Goal: Information Seeking & Learning: Find contact information

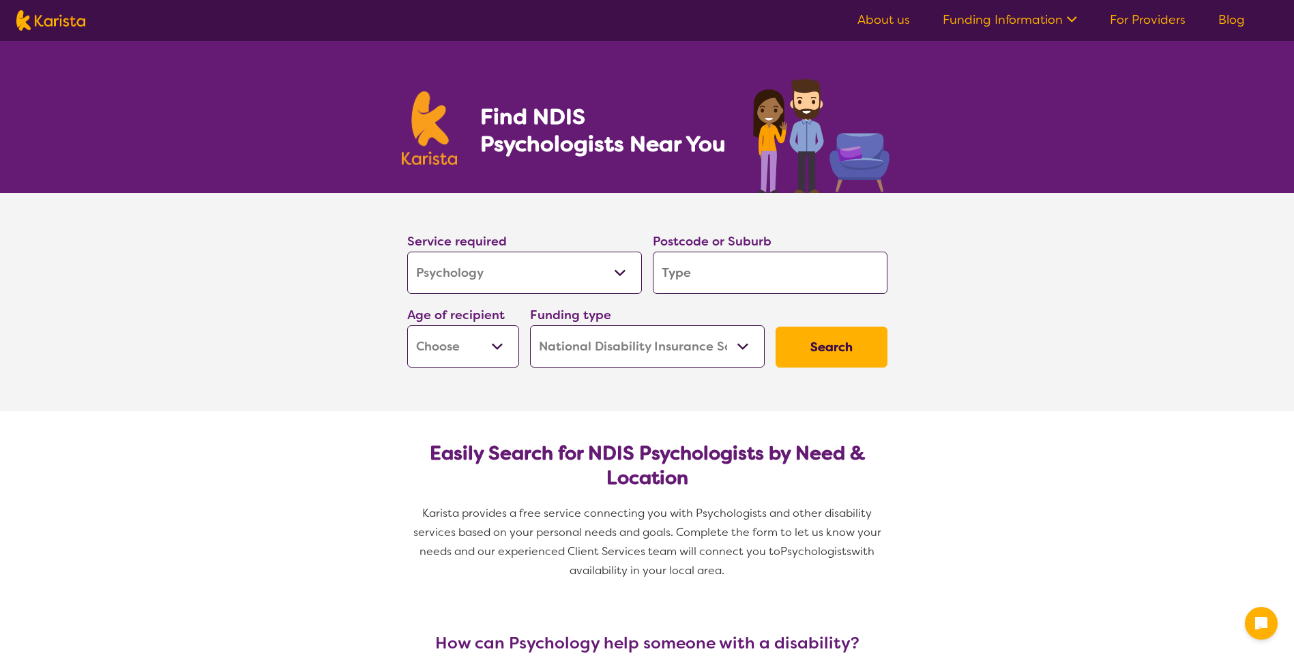
select select "Psychology"
select select "NDIS"
select select "Psychology"
select select "NDIS"
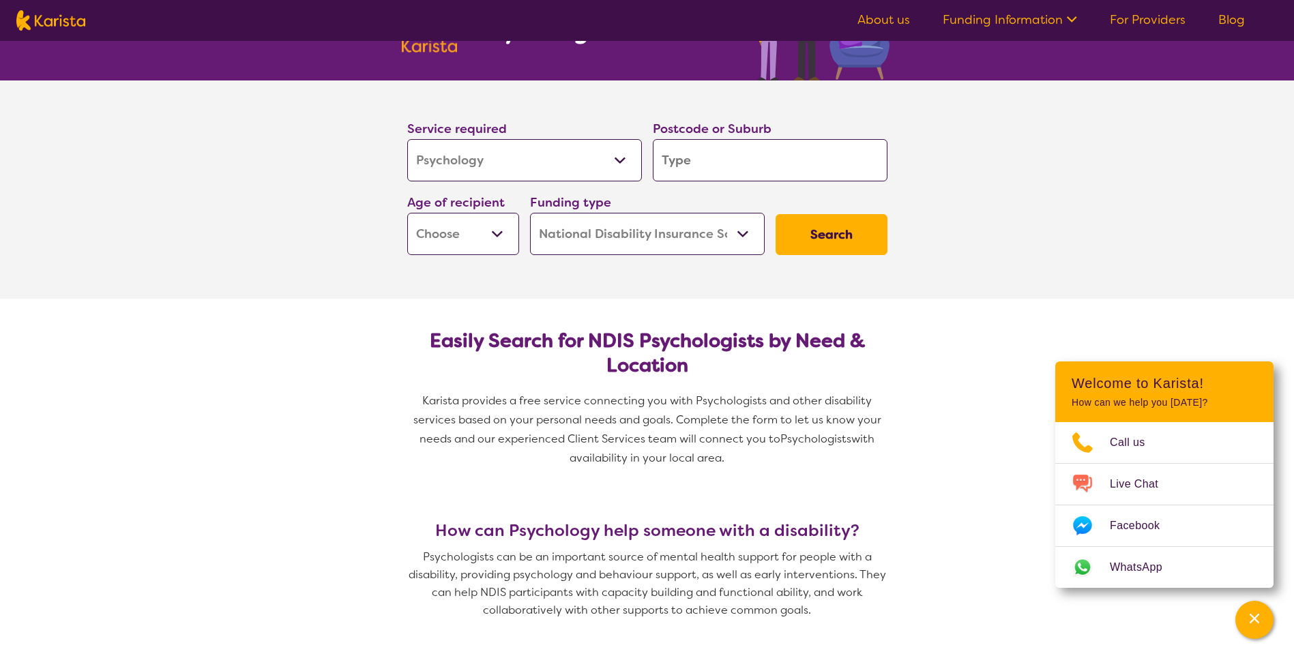
scroll to position [136, 0]
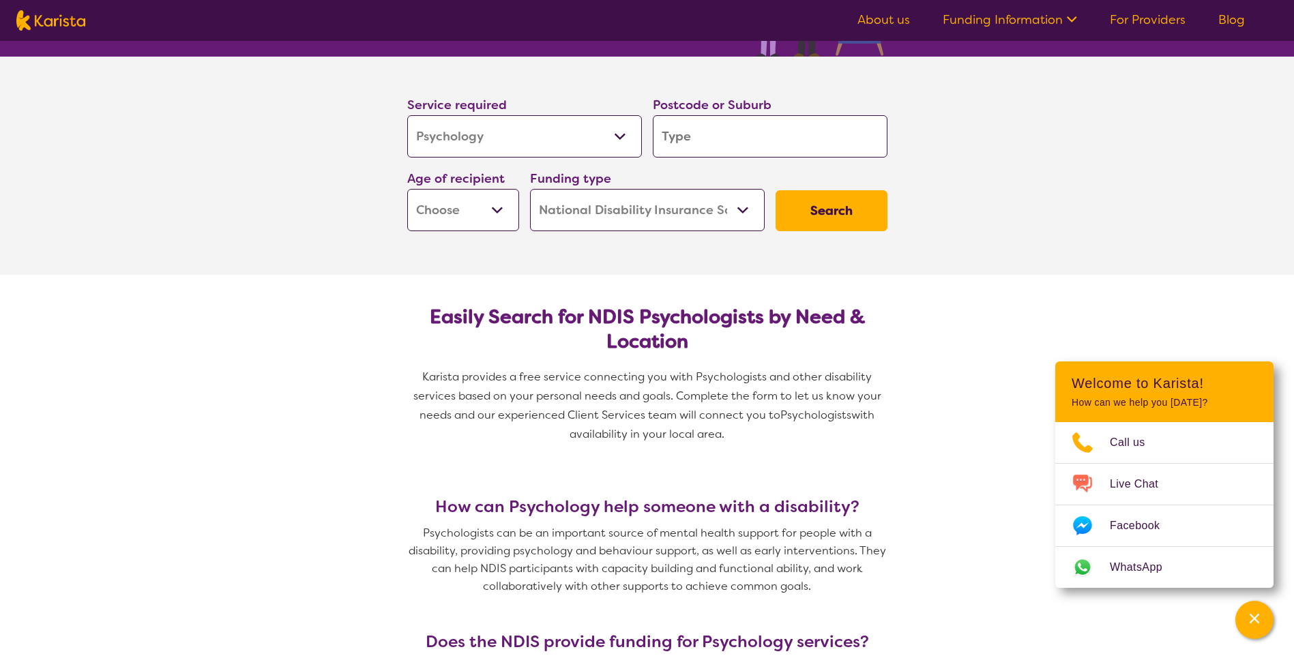
click at [460, 217] on select "Early Childhood - 0 to 9 Child - 10 to 11 Adolescent - 12 to 17 Adult - 18 to 6…" at bounding box center [463, 210] width 112 height 42
select select "CH"
click at [407, 189] on select "Early Childhood - 0 to 9 Child - 10 to 11 Adolescent - 12 to 17 Adult - 18 to 6…" at bounding box center [463, 210] width 112 height 42
select select "CH"
click at [739, 135] on input "search" at bounding box center [770, 136] width 235 height 42
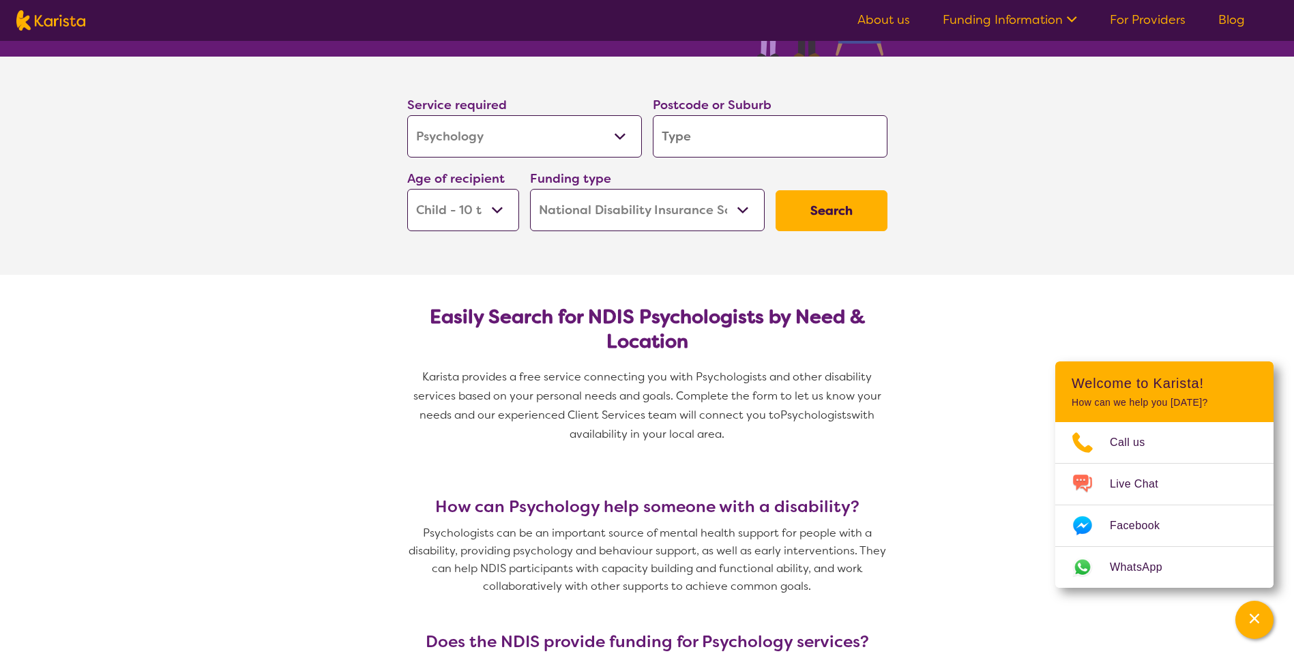
type input "6"
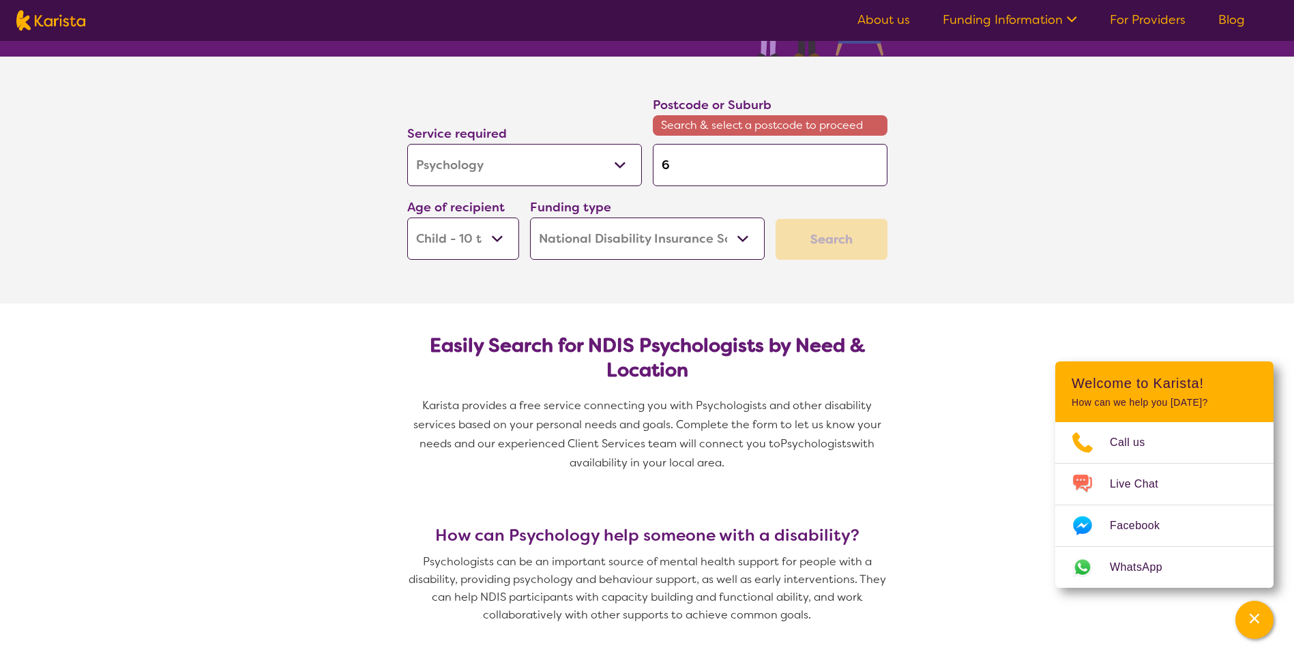
type input "61"
type input "616"
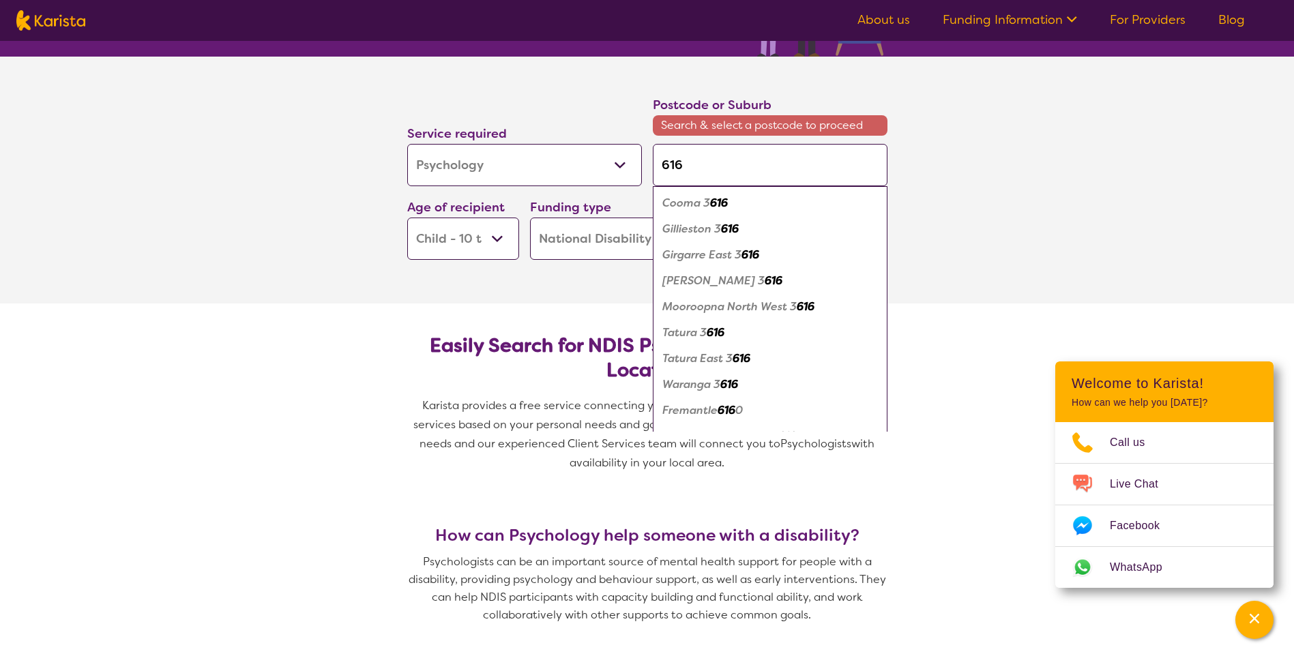
type input "6167"
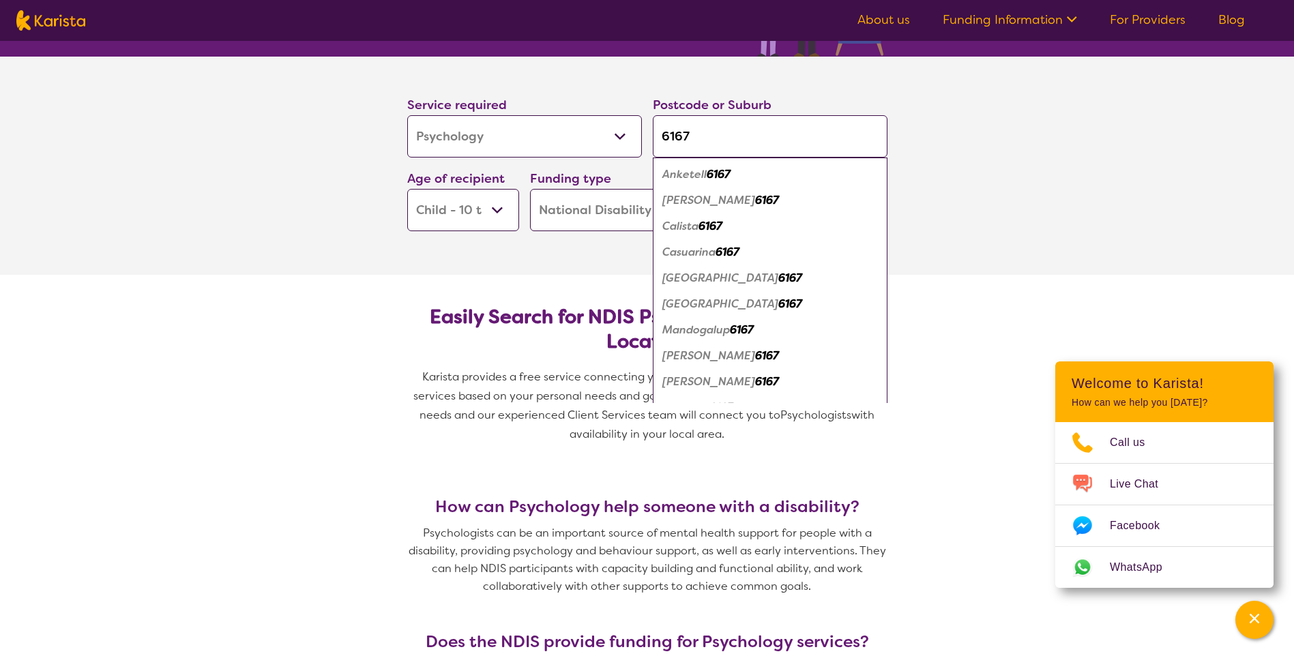
type input "6167"
click at [755, 203] on em "6167" at bounding box center [767, 200] width 24 height 14
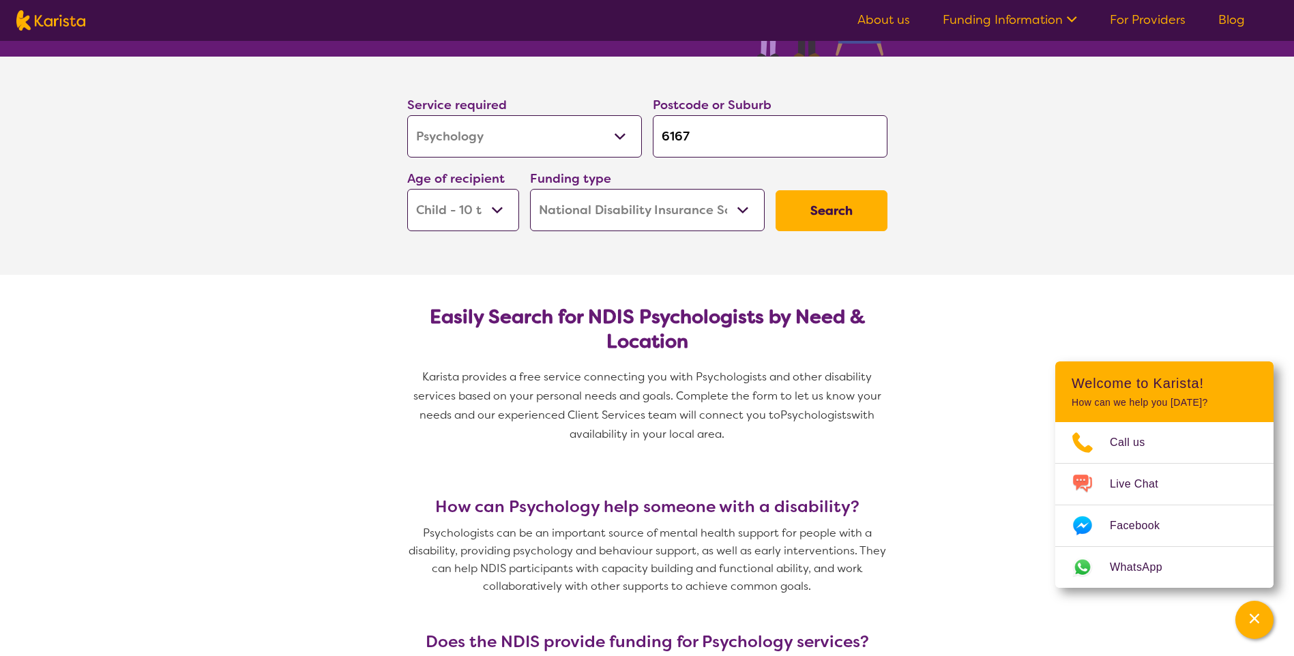
click at [836, 218] on button "Search" at bounding box center [831, 210] width 112 height 41
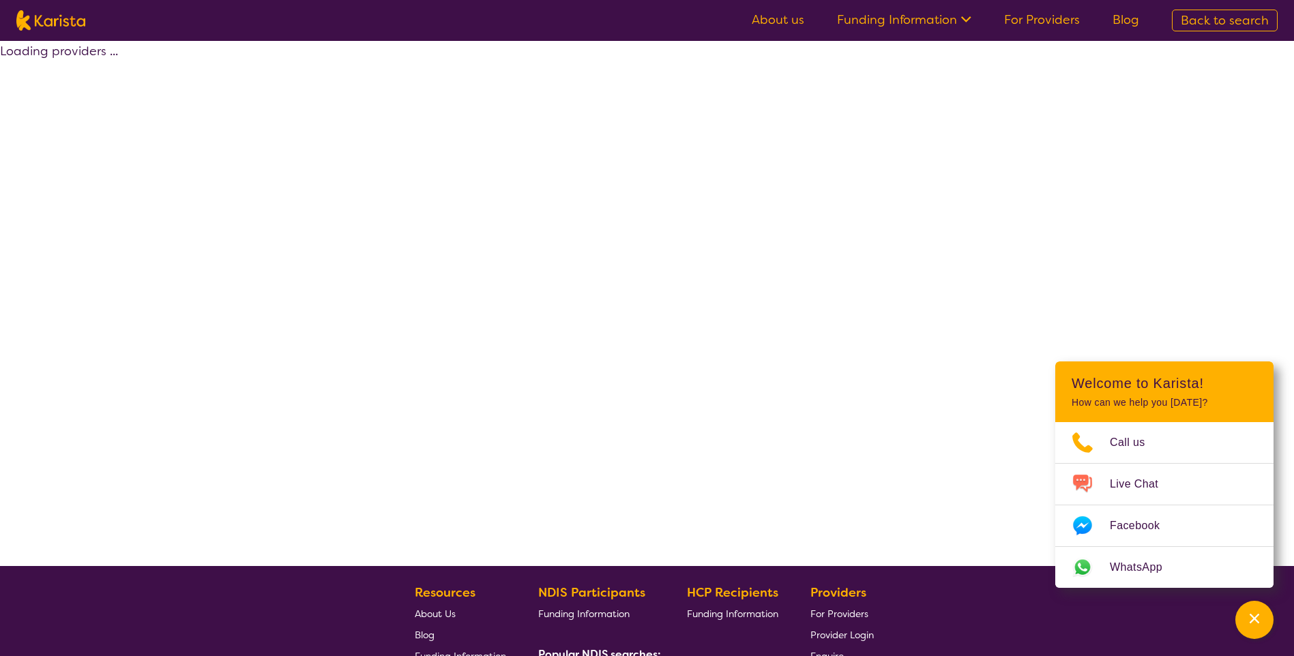
select select "by_score"
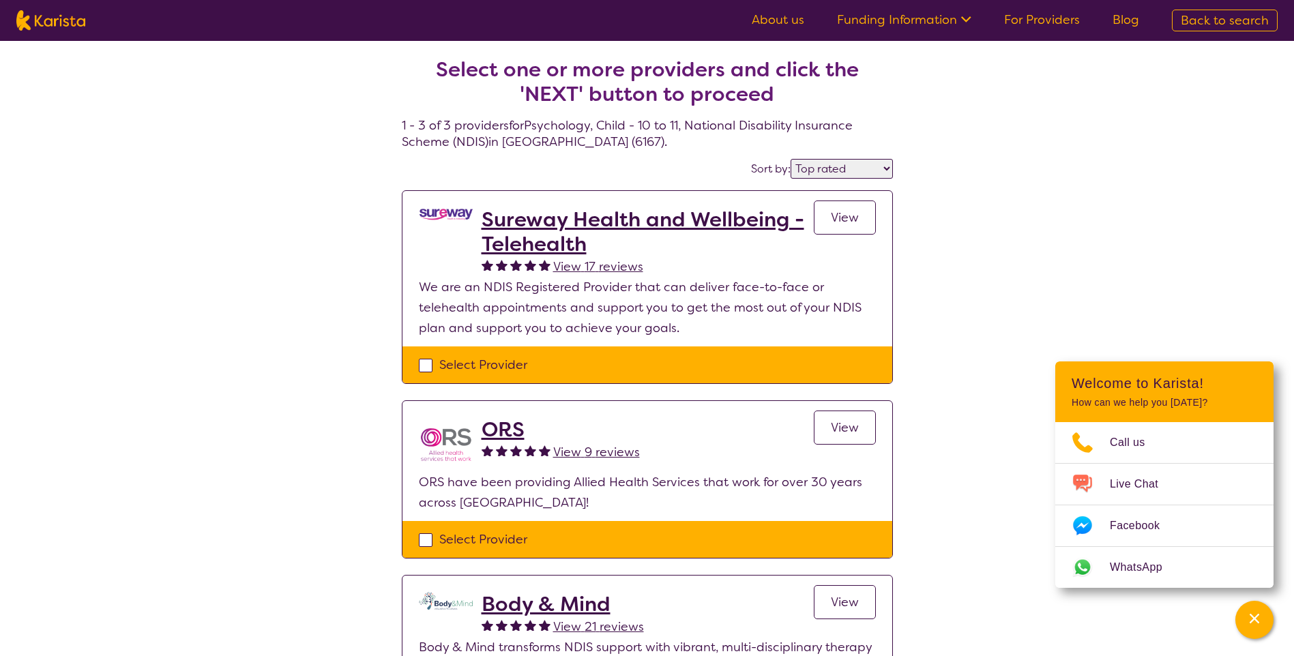
click at [845, 224] on span "View" at bounding box center [845, 217] width 28 height 16
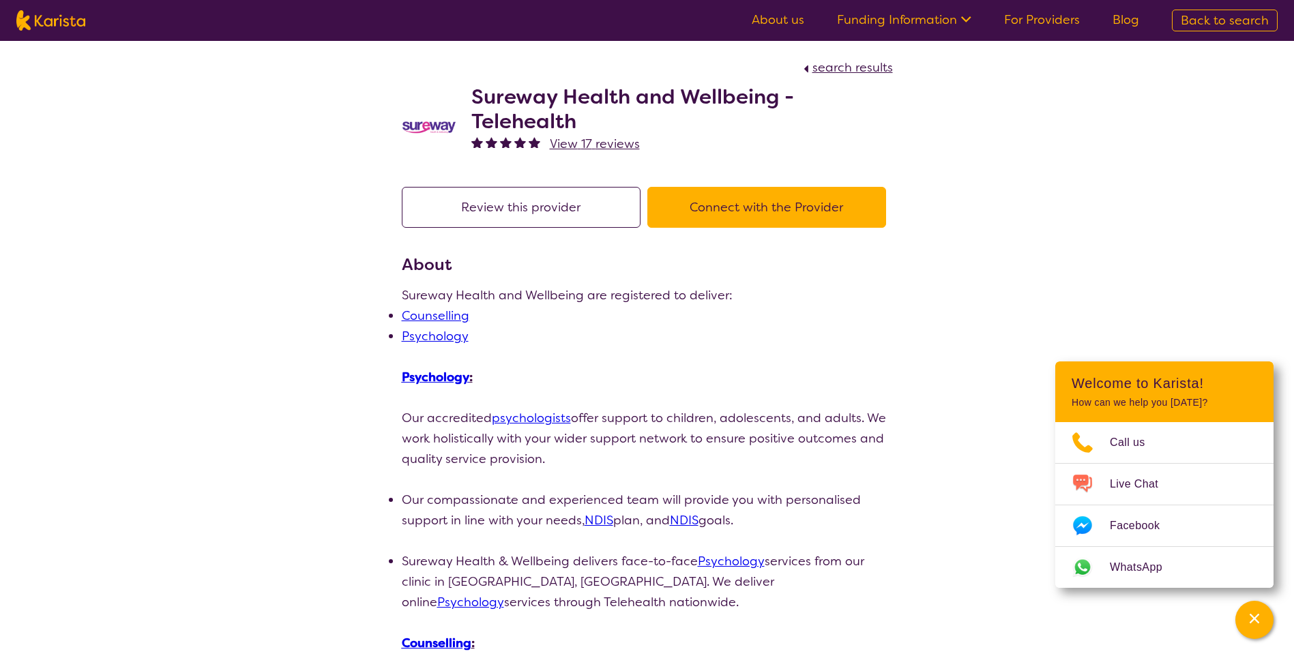
drag, startPoint x: 445, startPoint y: 338, endPoint x: 590, endPoint y: 352, distance: 145.9
click at [445, 336] on link "Psychology" at bounding box center [435, 336] width 67 height 16
click at [440, 126] on img at bounding box center [429, 127] width 55 height 14
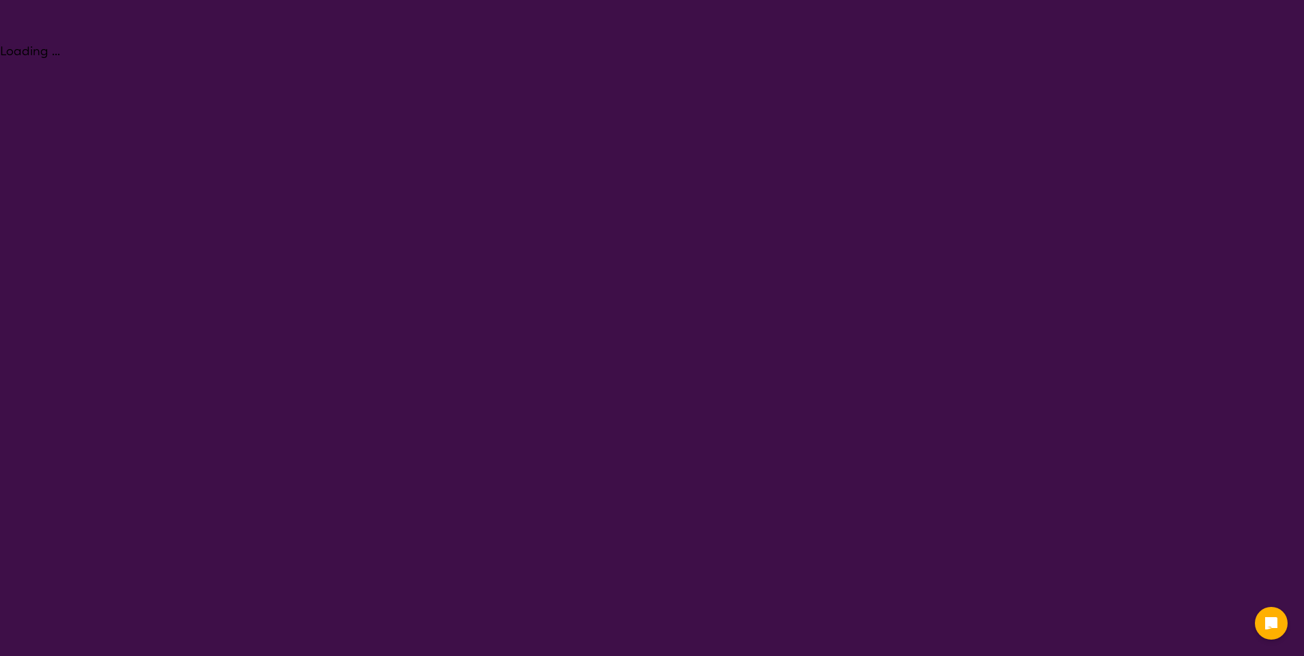
select select "Psychology"
select select "CH"
select select "NDIS"
select select "Psychology"
select select "CH"
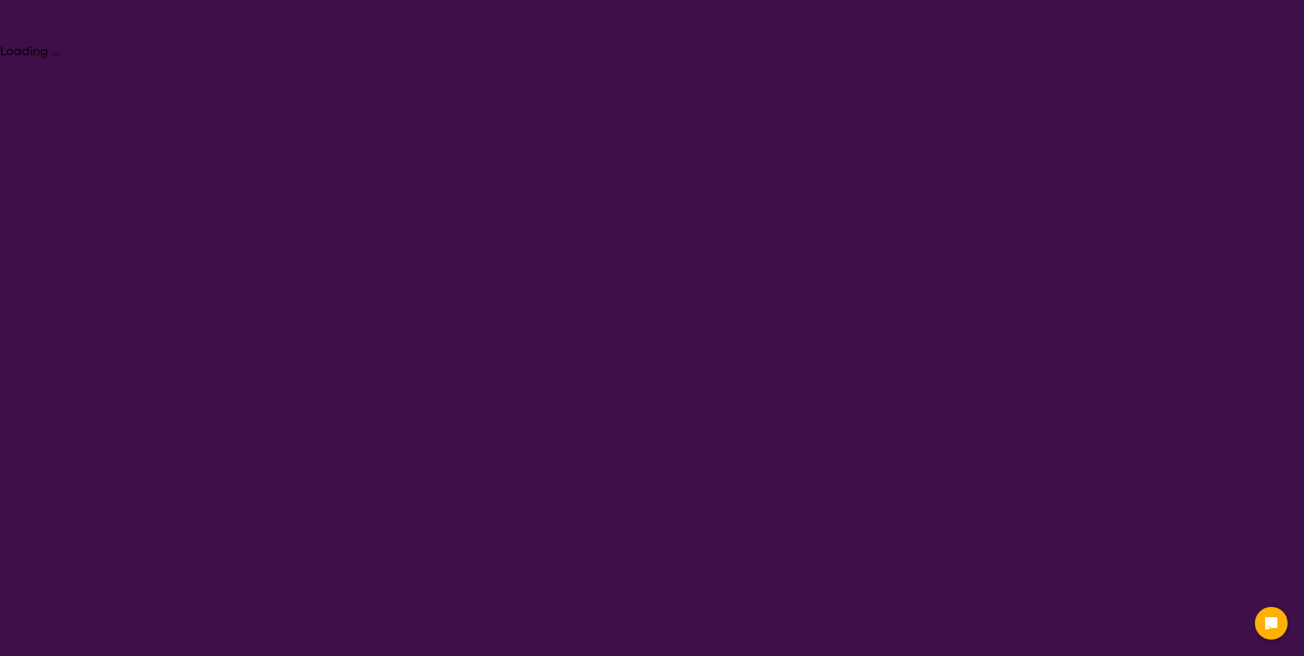
select select "NDIS"
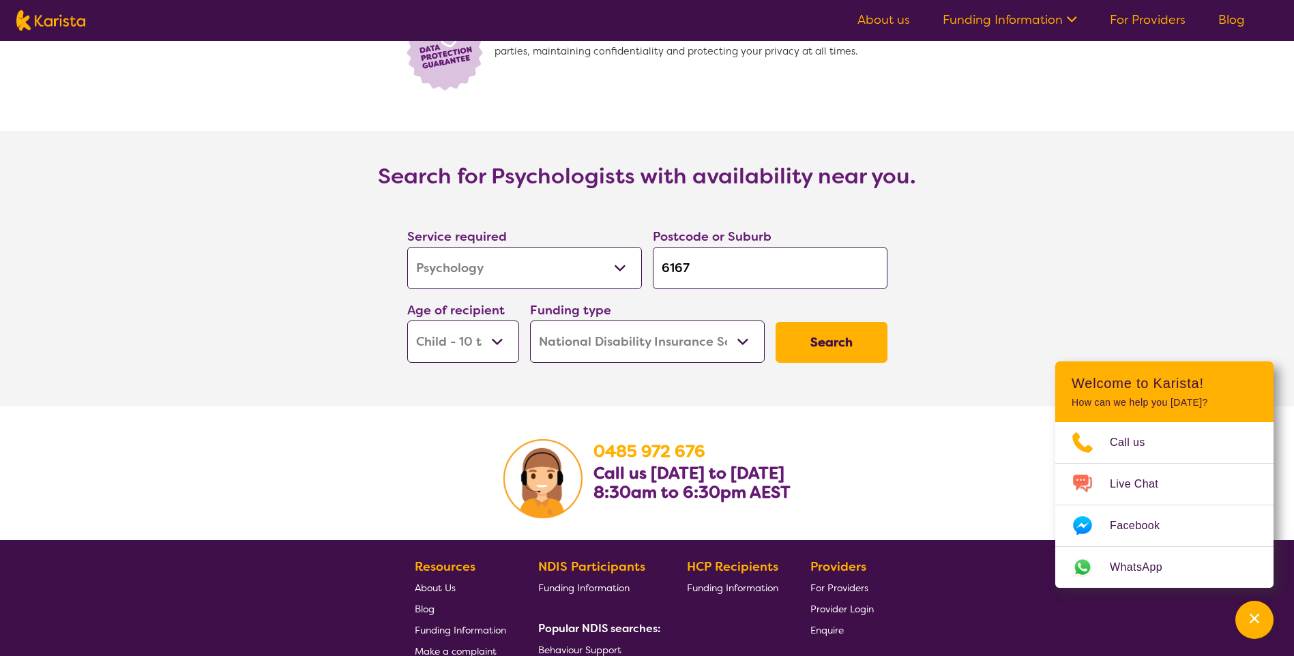
scroll to position [2046, 0]
